Goal: Check status: Check status

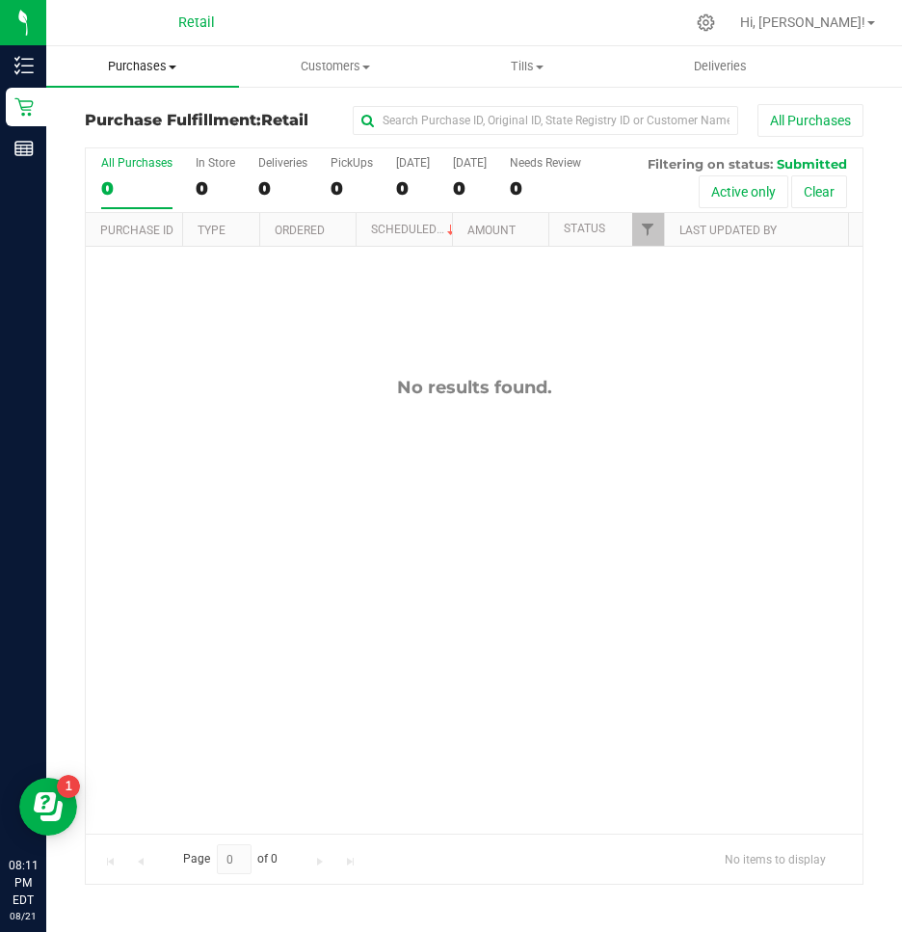
click at [155, 65] on span "Purchases" at bounding box center [142, 66] width 193 height 17
click at [373, 71] on span "Customers" at bounding box center [335, 66] width 191 height 17
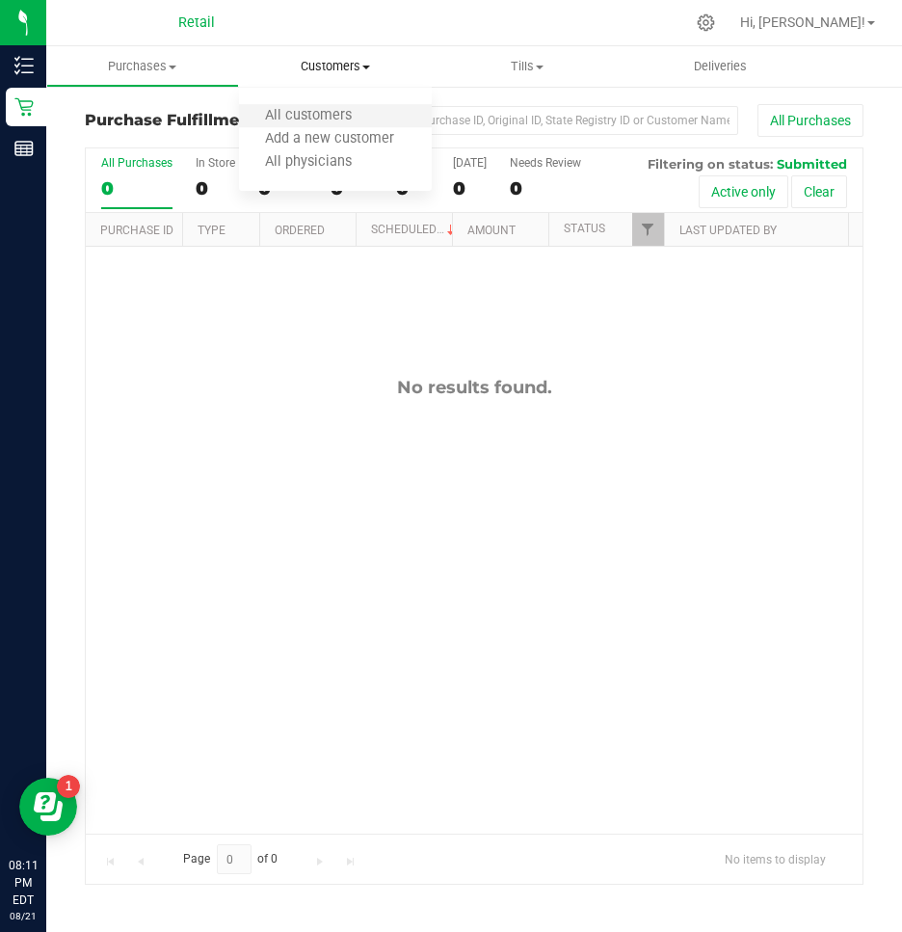
click at [348, 126] on li "All customers" at bounding box center [335, 116] width 193 height 23
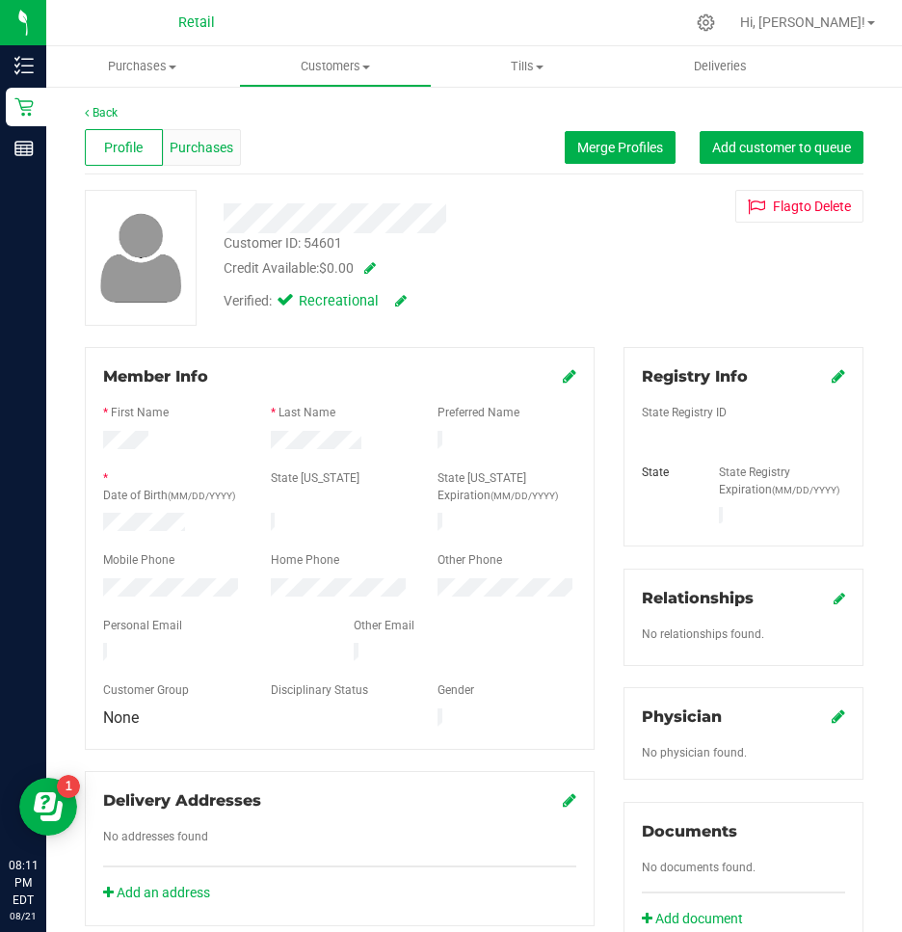
click at [206, 152] on span "Purchases" at bounding box center [202, 148] width 64 height 20
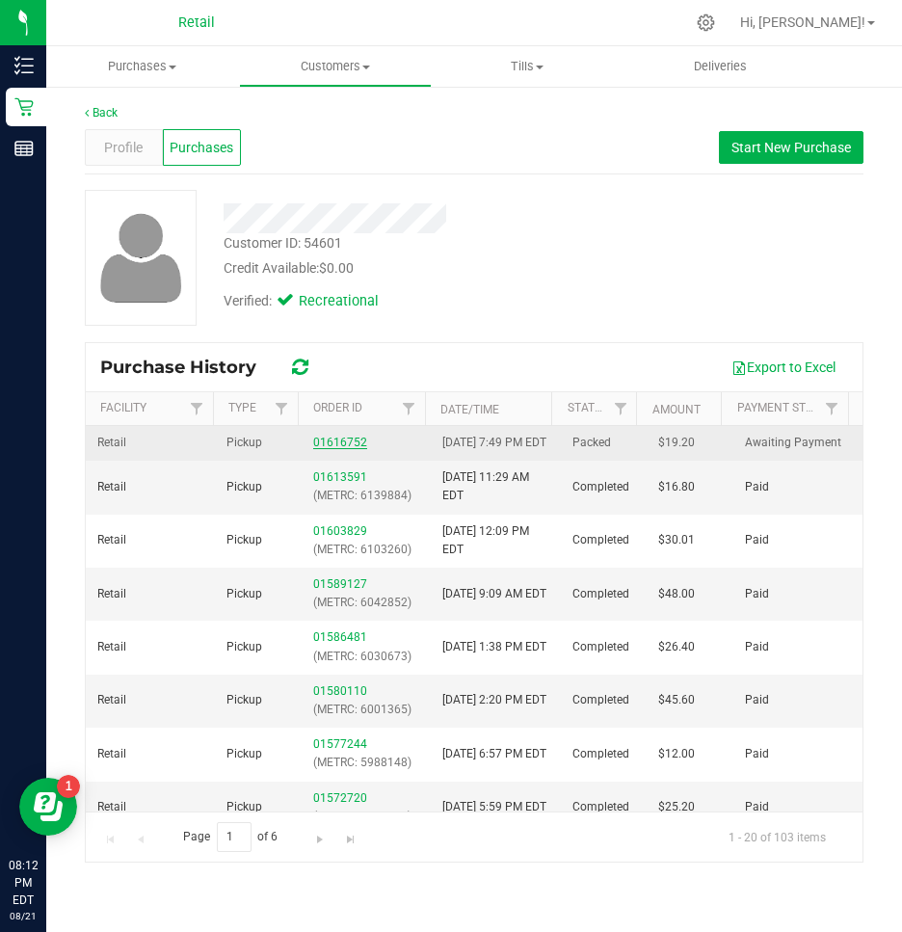
click at [346, 449] on link "01616752" at bounding box center [340, 442] width 54 height 13
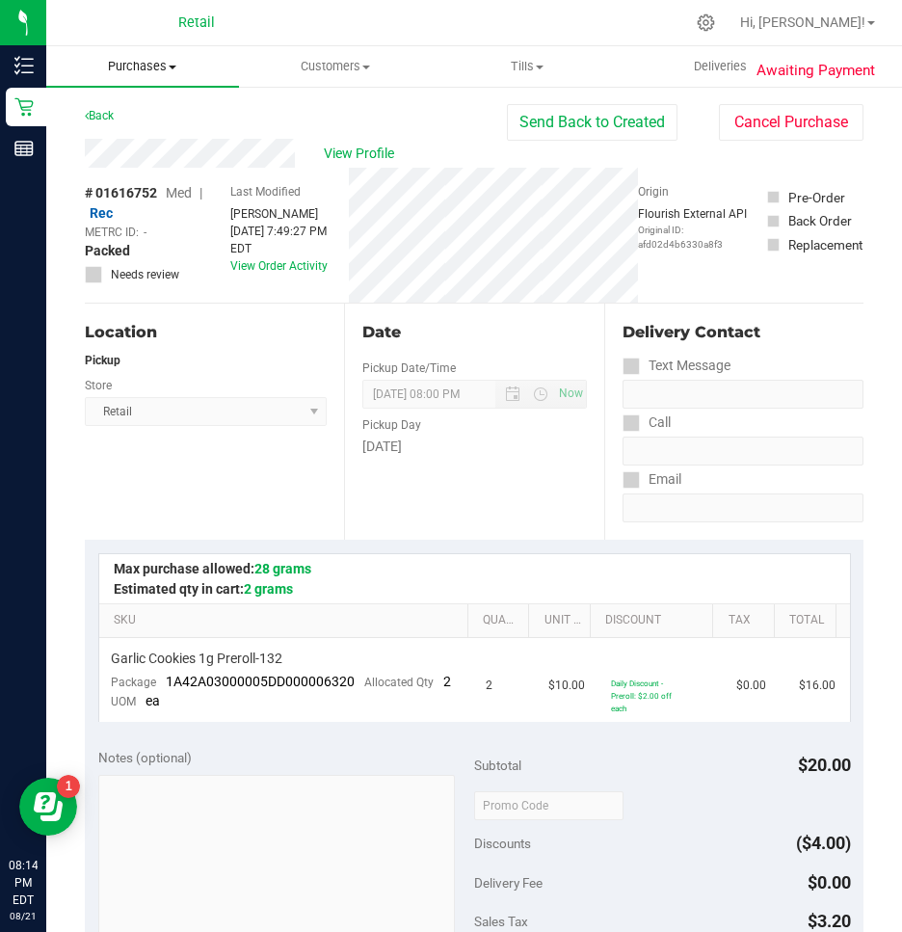
click at [132, 63] on span "Purchases" at bounding box center [142, 66] width 193 height 17
click at [114, 116] on span "Summary of purchases" at bounding box center [145, 116] width 198 height 16
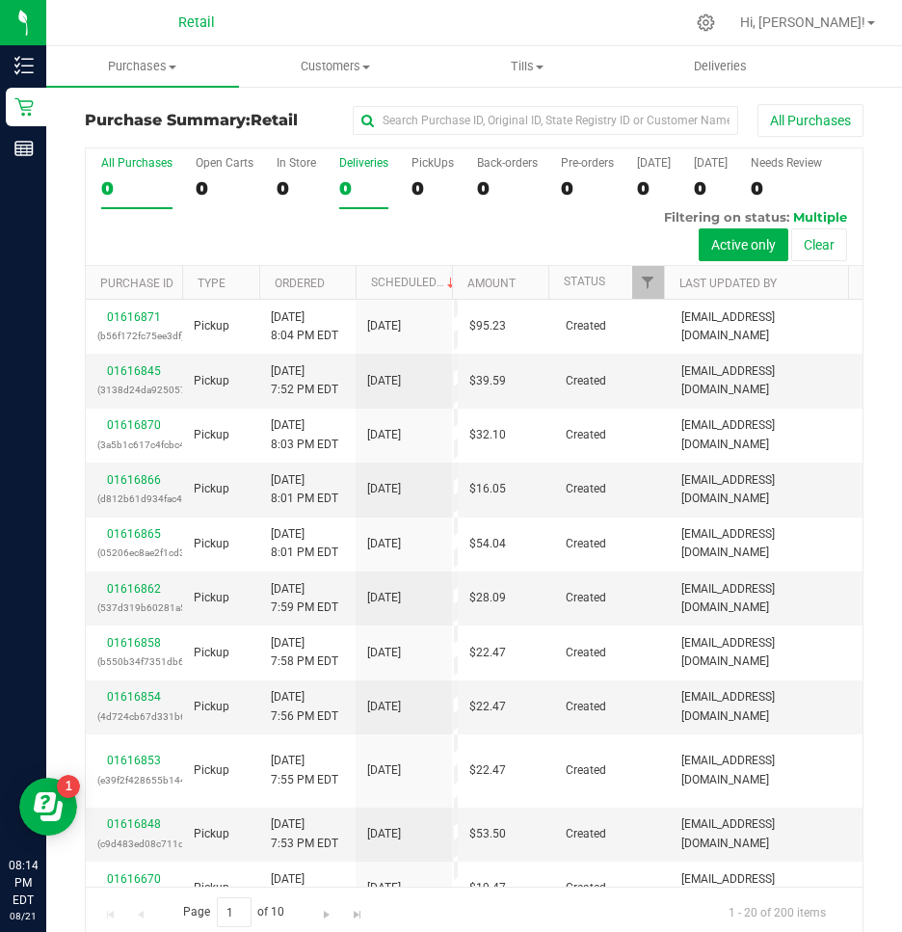
click at [345, 187] on div "0" at bounding box center [363, 188] width 49 height 22
click at [0, 0] on input "Deliveries 0" at bounding box center [0, 0] width 0 height 0
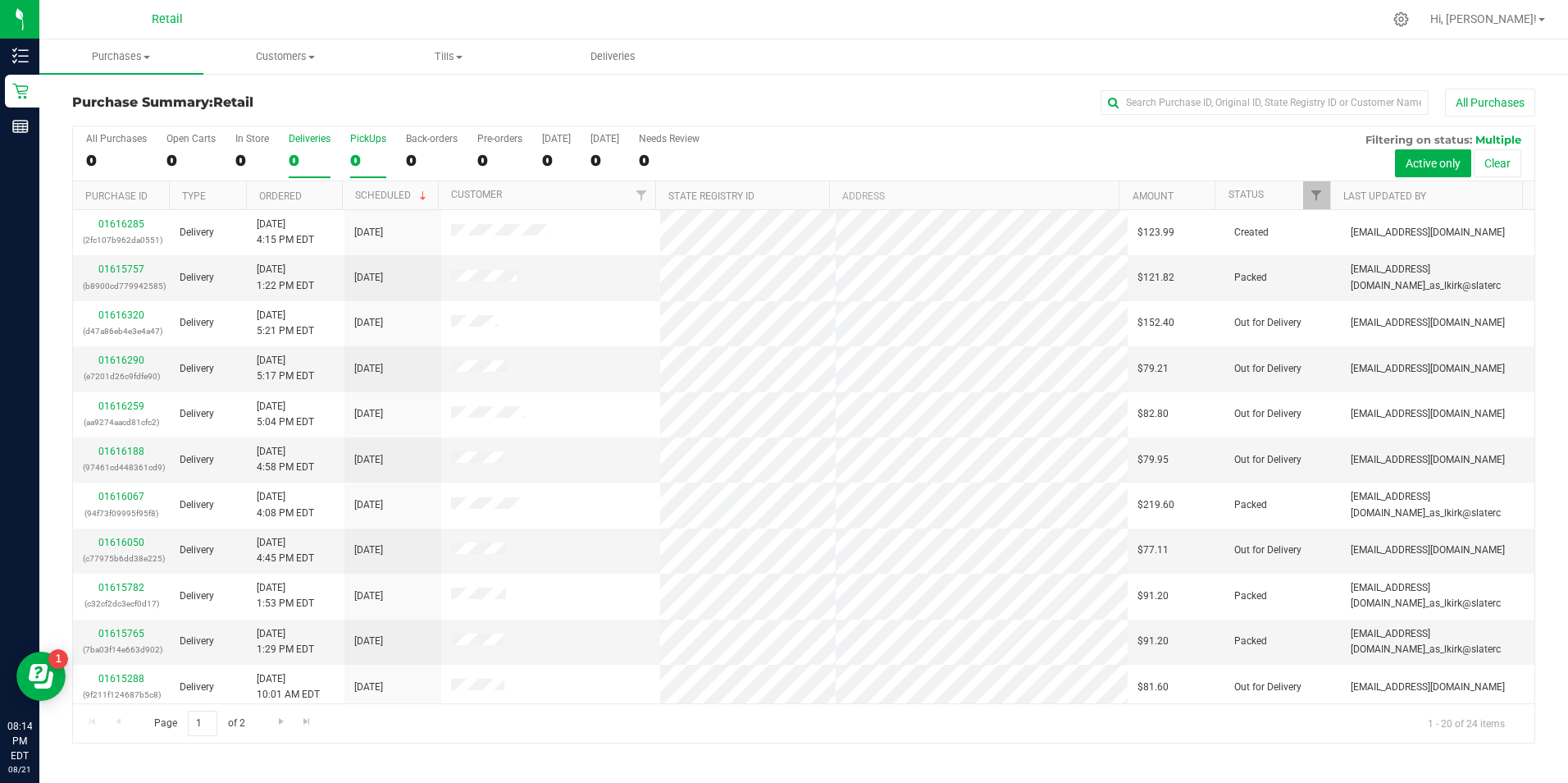
click at [363, 153] on div "0" at bounding box center [368, 160] width 36 height 19
click at [0, 0] on input "PickUps 0" at bounding box center [0, 0] width 0 height 0
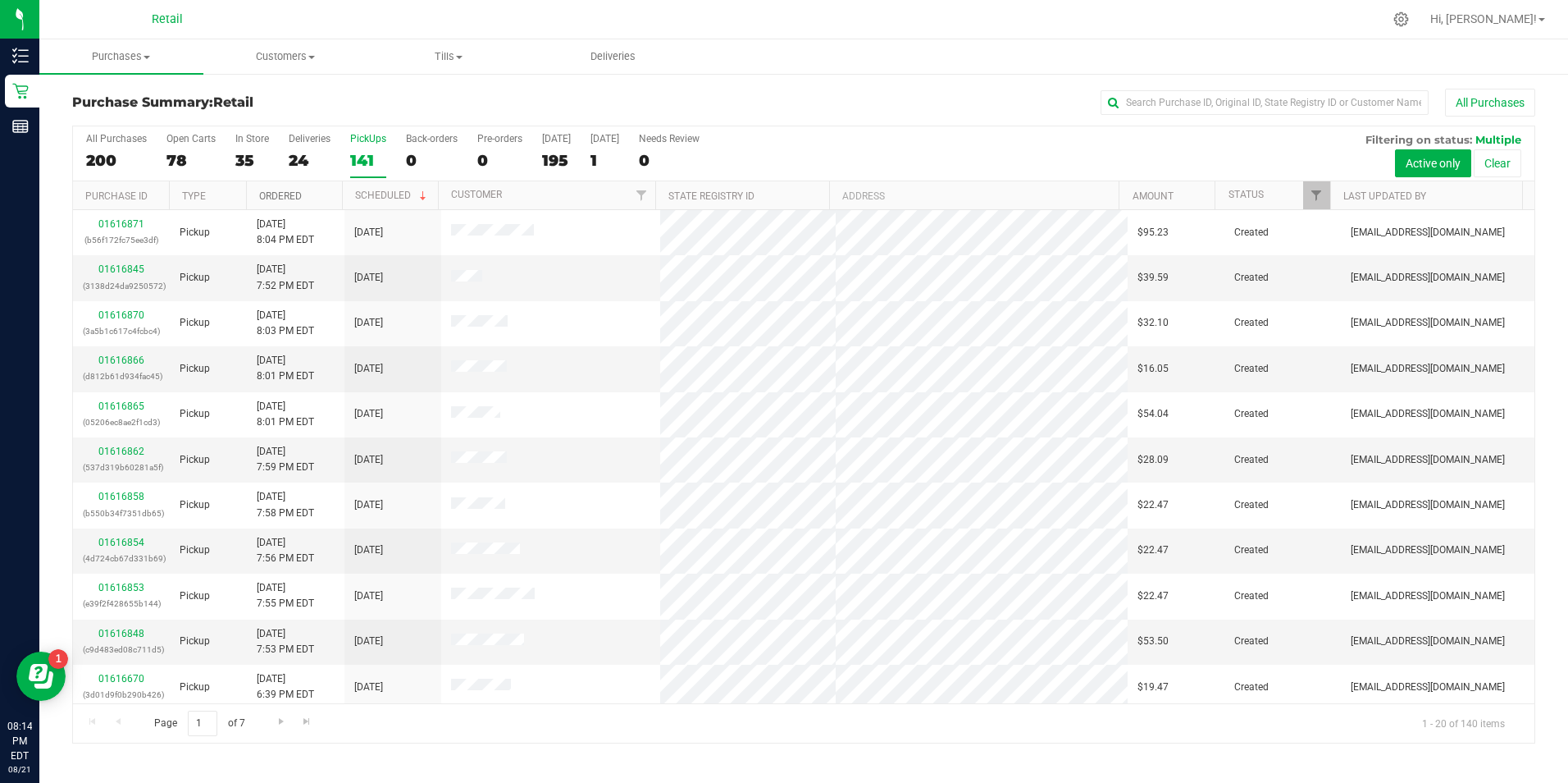
click at [281, 196] on link "Ordered" at bounding box center [281, 196] width 43 height 11
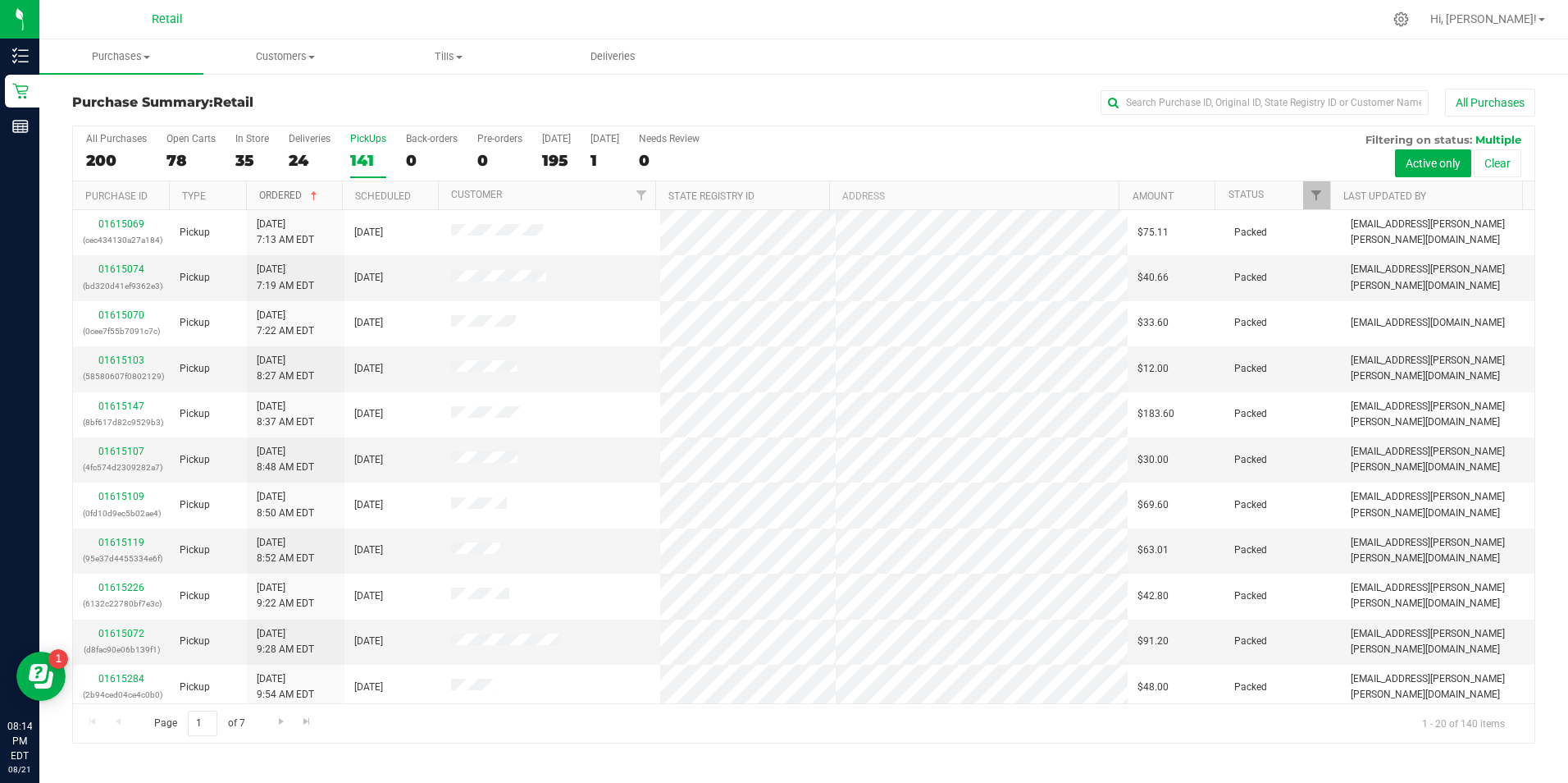
click at [271, 200] on link "Ordered" at bounding box center [290, 195] width 61 height 11
